Goal: Register for event/course

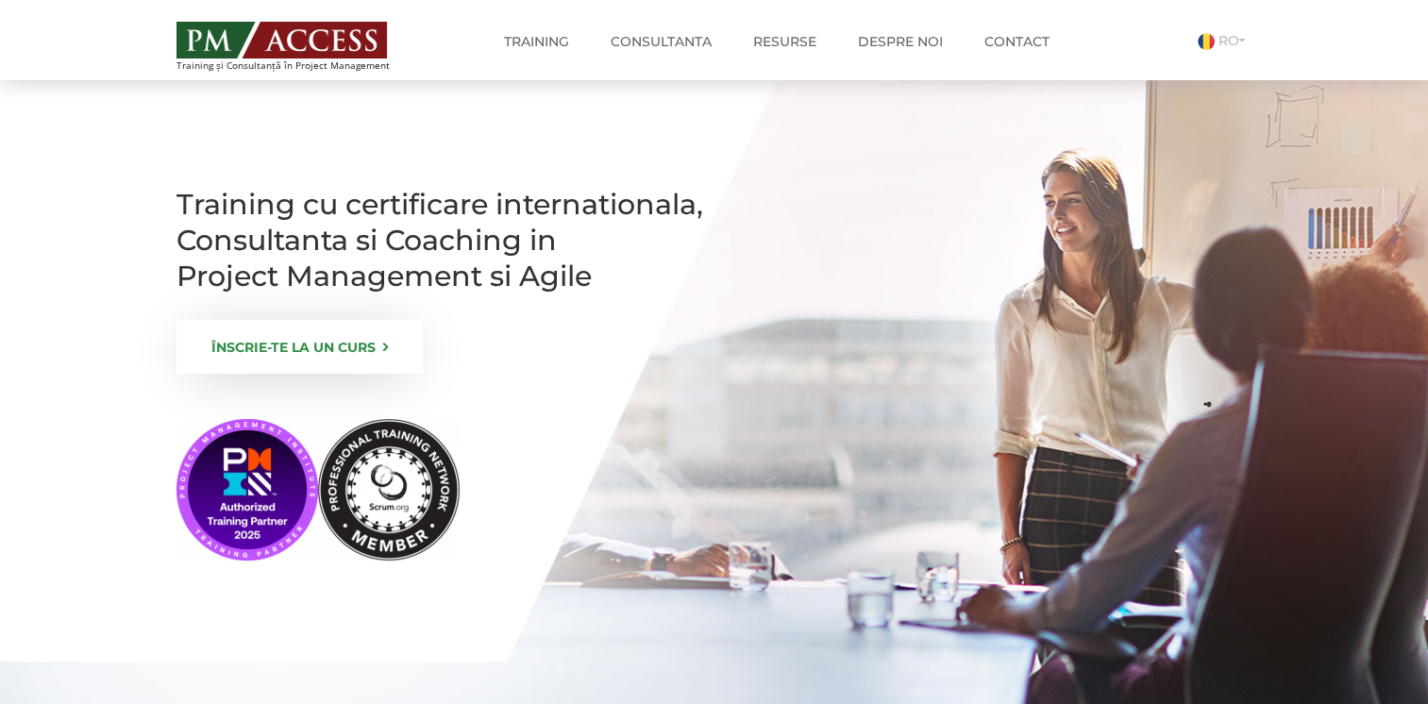
click at [270, 374] on link "ÎNSCRIE-TE LA UN CURS" at bounding box center [300, 347] width 246 height 54
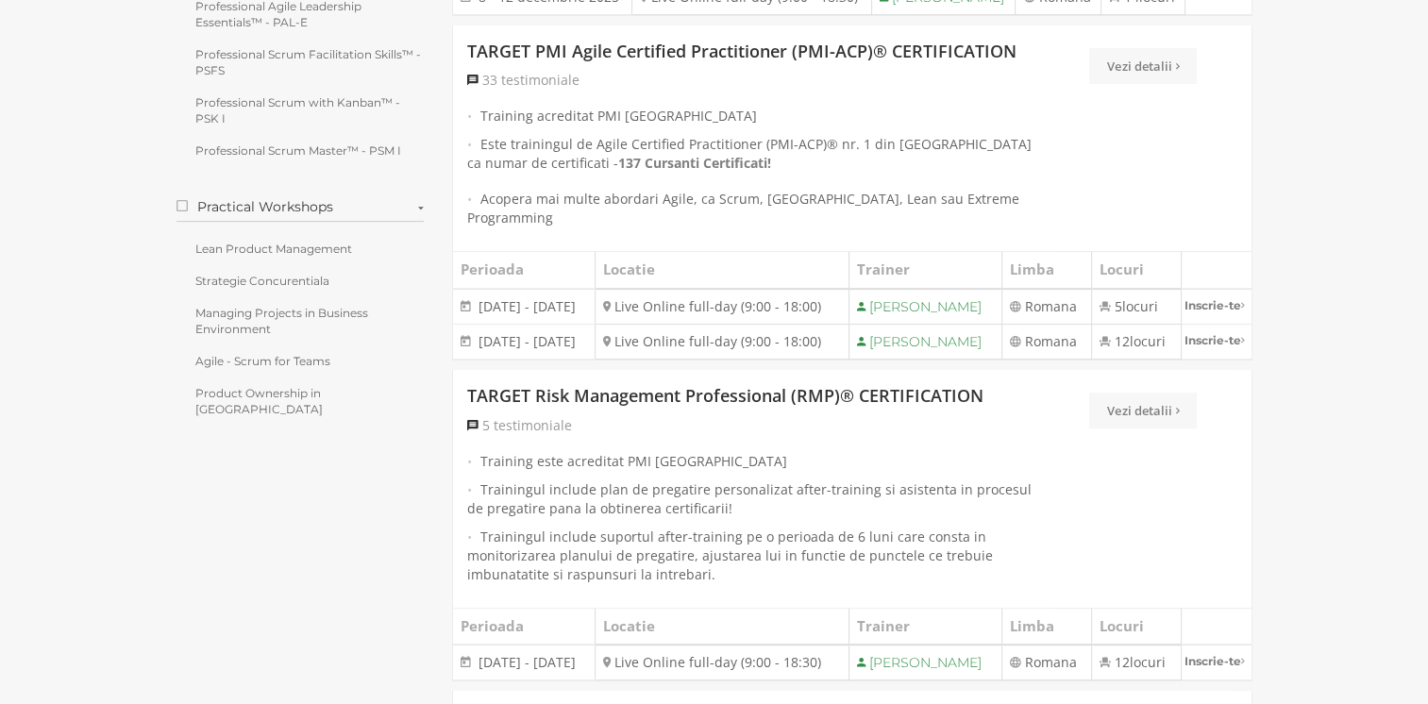
scroll to position [283, 0]
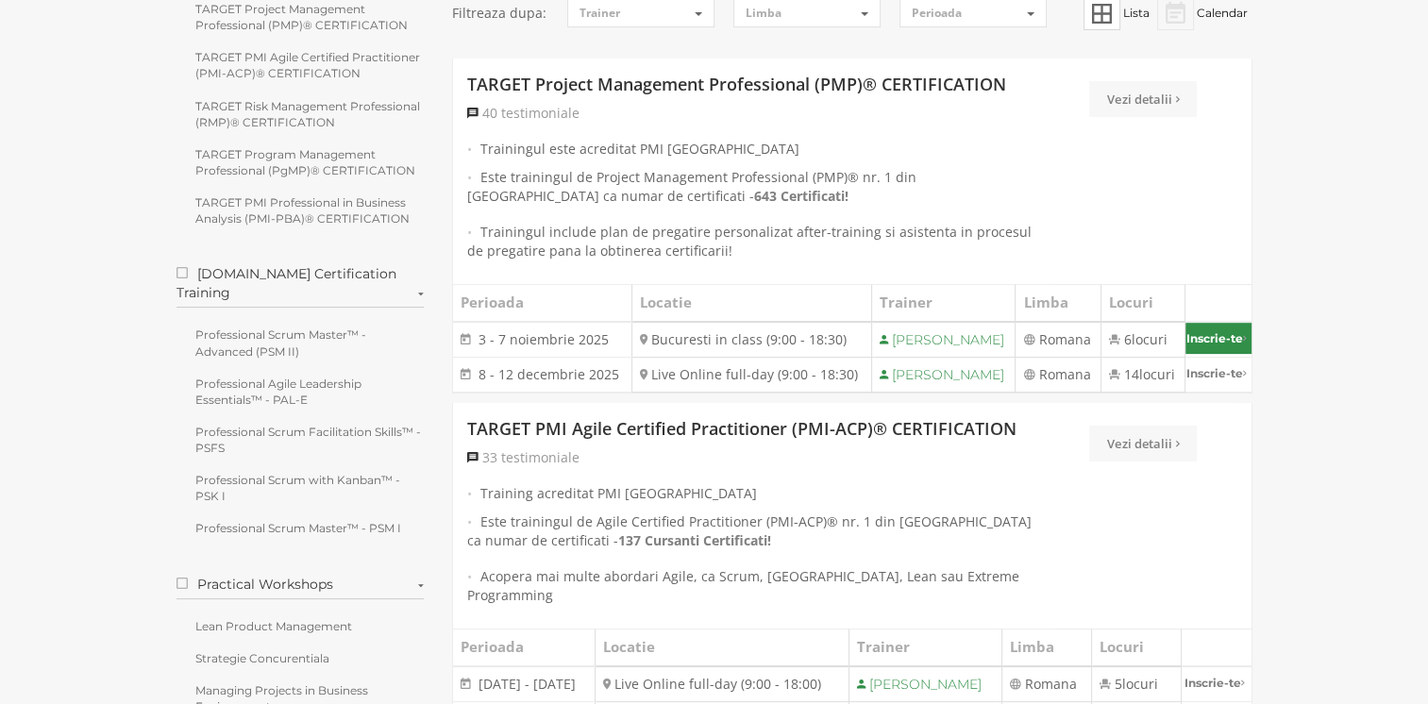
click at [1206, 344] on link "Inscrie-te" at bounding box center [1219, 338] width 66 height 31
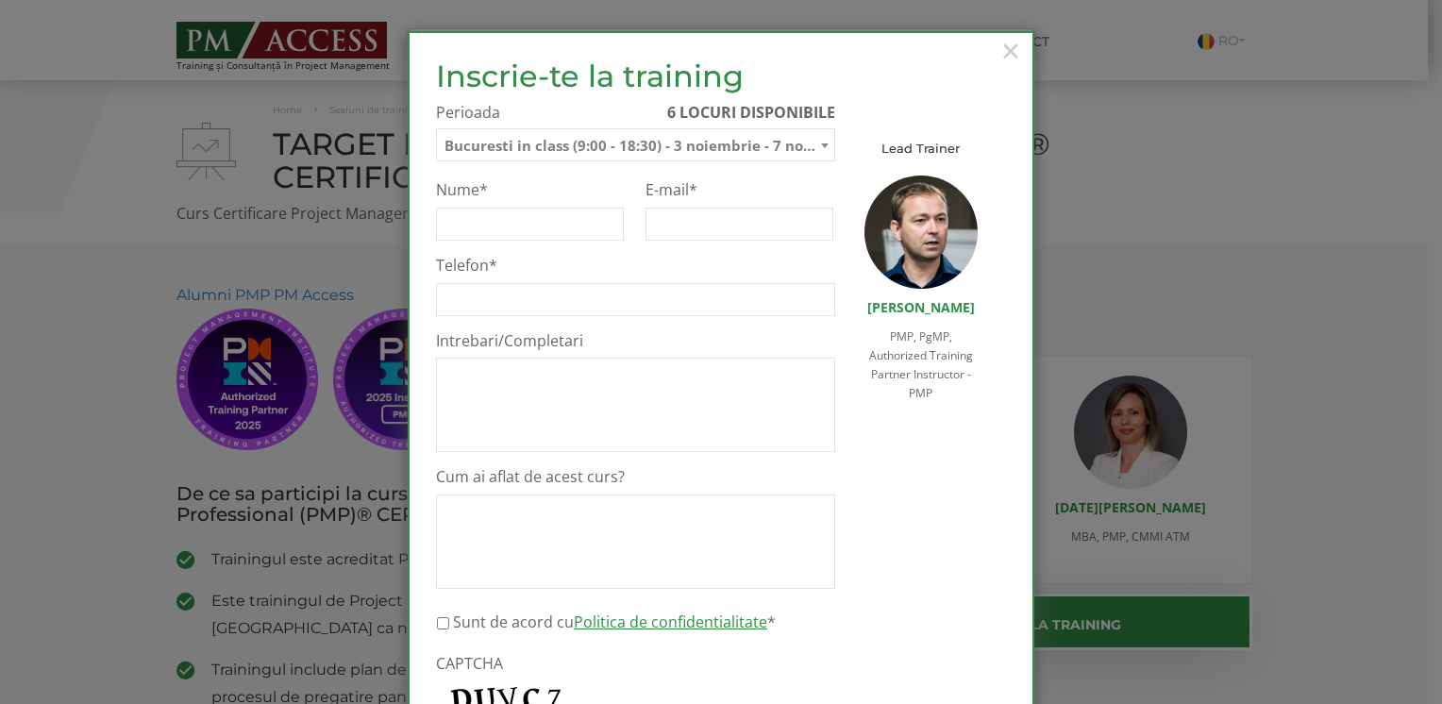
select select "Bucuresti in class (9:00 - 18:30) - 3 noiembrie - 7 noiembrie 2025"
click at [1009, 50] on span "×" at bounding box center [1011, 51] width 25 height 52
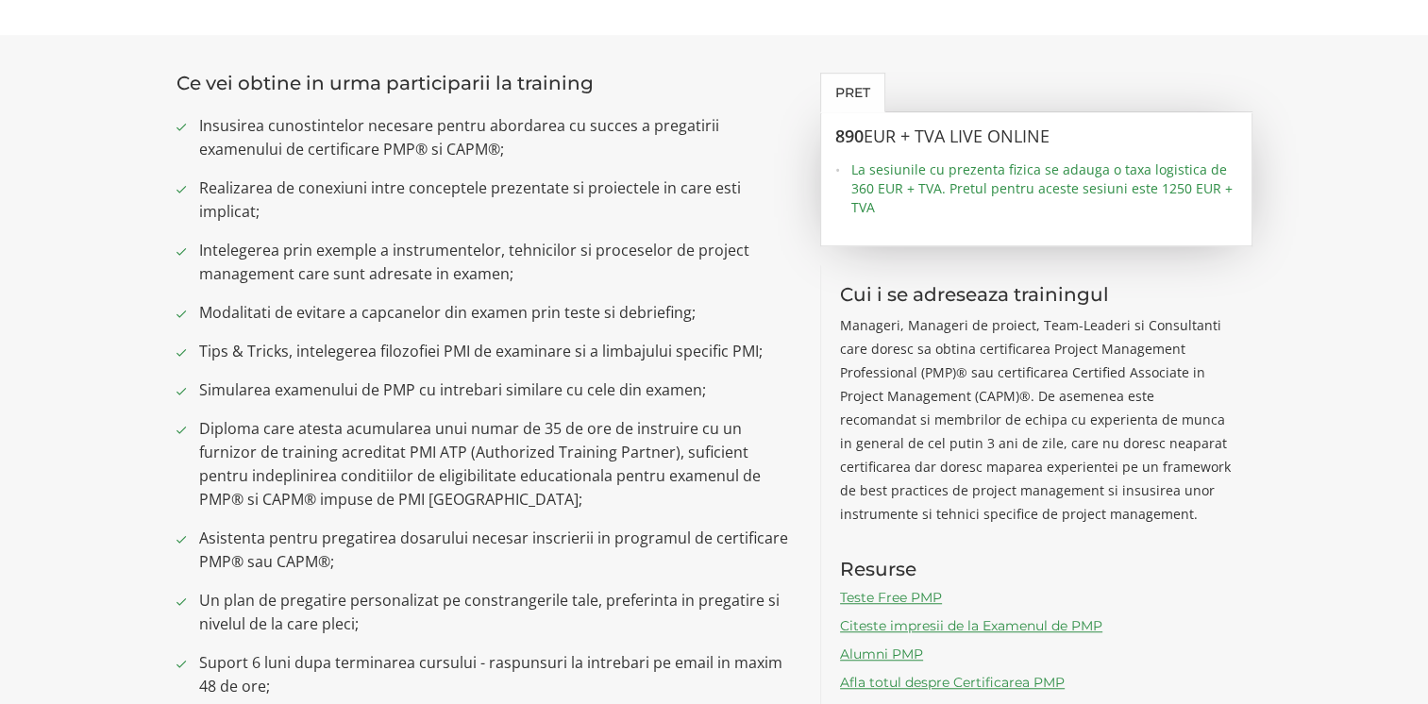
scroll to position [1416, 0]
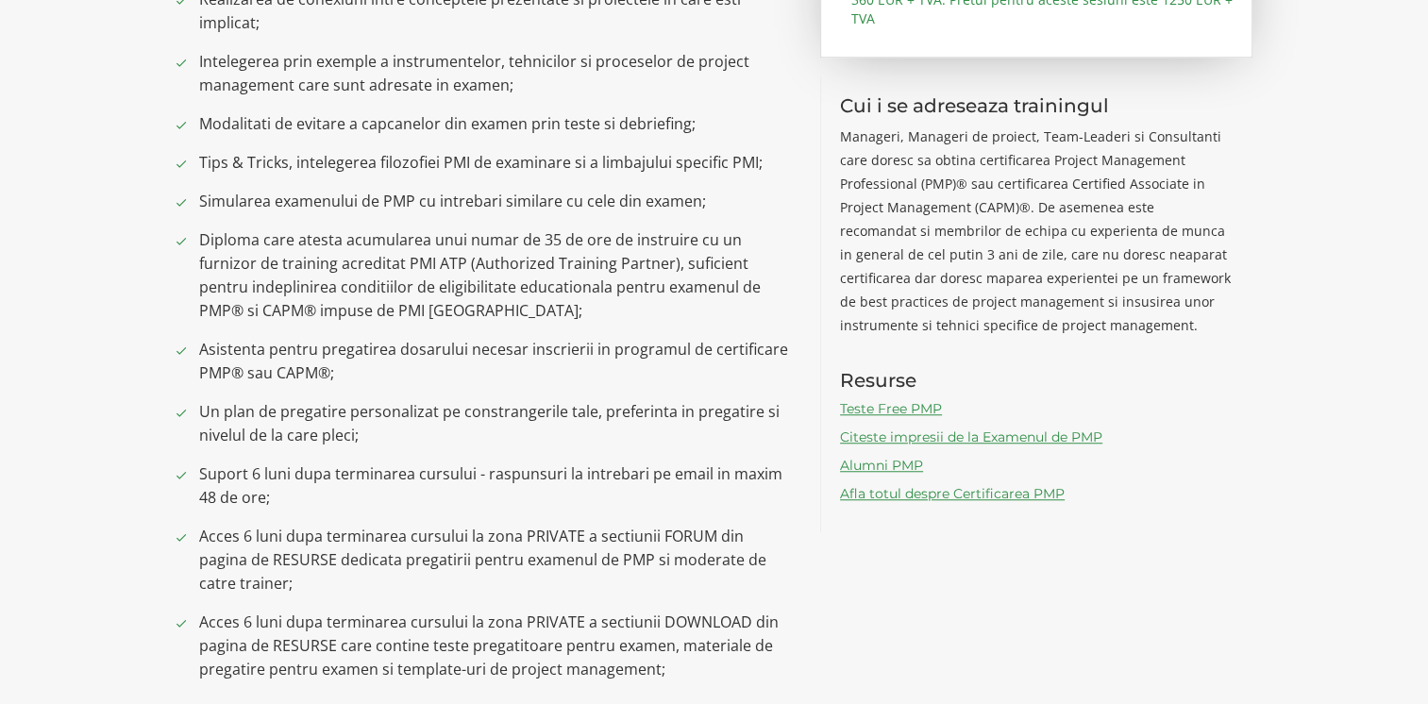
click at [900, 432] on link "Citeste impresii de la Examenul de PMP" at bounding box center [971, 437] width 262 height 17
